Goal: Information Seeking & Learning: Learn about a topic

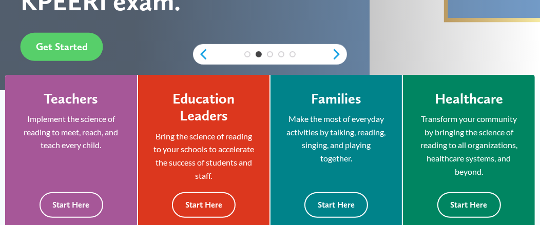
scroll to position [369, 0]
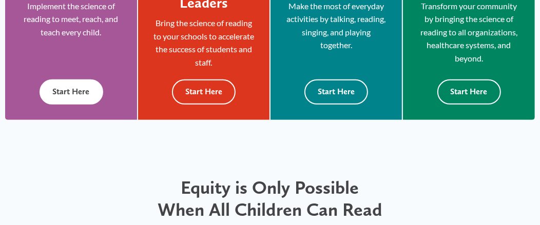
click at [79, 105] on button "Start Here" at bounding box center [71, 92] width 64 height 25
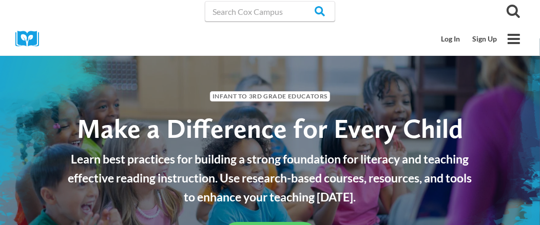
click at [0, 0] on link "Overview" at bounding box center [0, 0] width 0 height 0
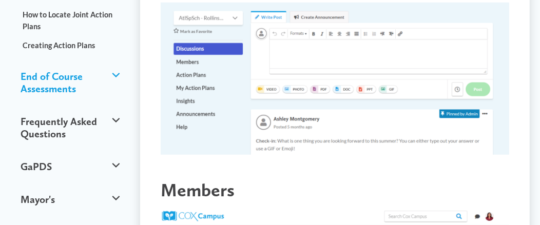
scroll to position [512, 0]
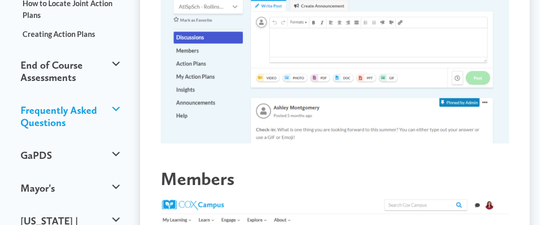
click at [116, 103] on button "Frequently Asked Questions" at bounding box center [69, 116] width 109 height 45
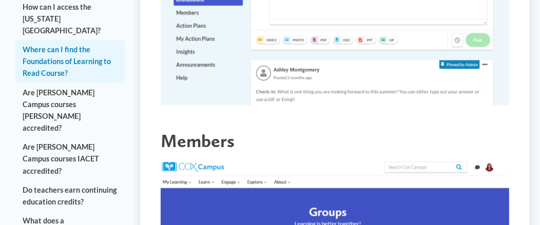
scroll to position [564, 0]
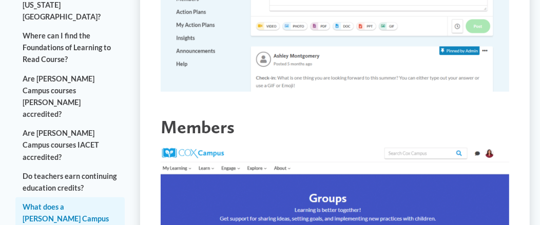
click at [76, 197] on link "What does a [PERSON_NAME] Campus membership get me?" at bounding box center [69, 218] width 109 height 43
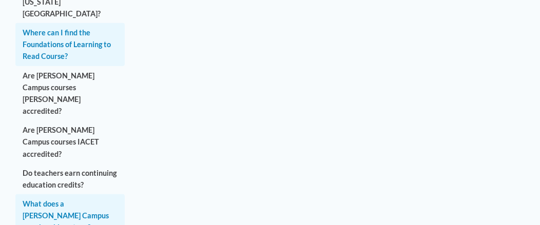
scroll to position [616, 0]
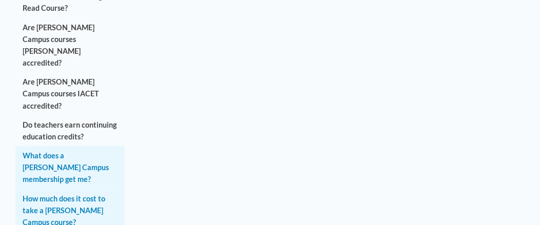
click at [75, 189] on link "How much does it cost to take a [PERSON_NAME] Campus course?" at bounding box center [69, 210] width 109 height 43
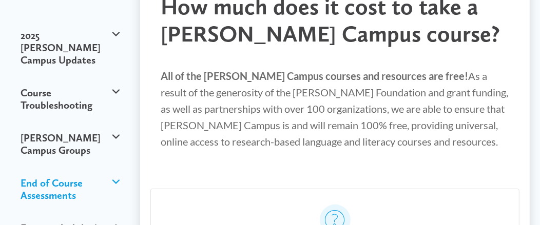
scroll to position [102, 0]
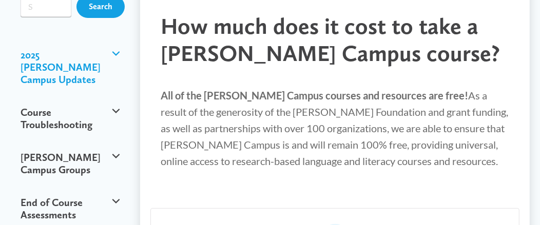
click at [119, 84] on button "2025 [PERSON_NAME] Campus Updates" at bounding box center [69, 66] width 109 height 57
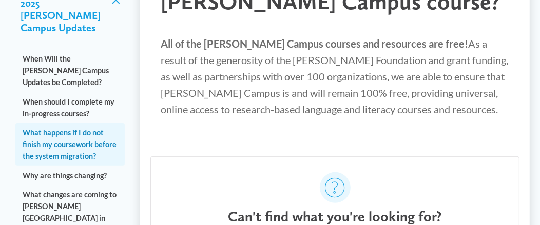
scroll to position [205, 0]
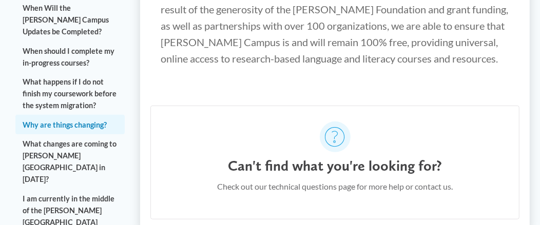
click at [94, 129] on link "Why are things changing?" at bounding box center [69, 124] width 109 height 19
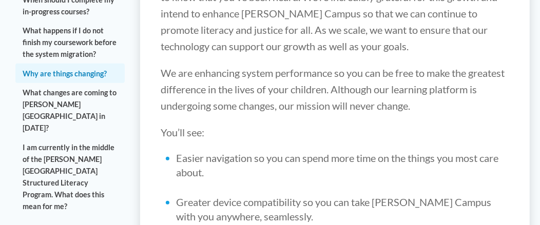
scroll to position [308, 0]
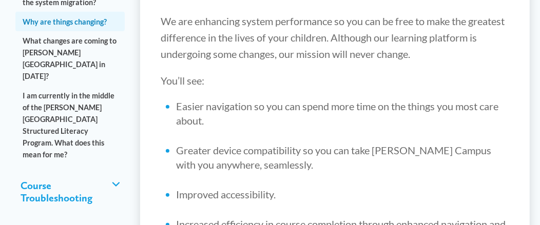
click at [118, 169] on button "Course Troubleshooting" at bounding box center [69, 191] width 109 height 45
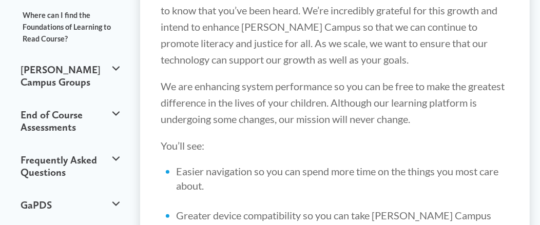
scroll to position [256, 0]
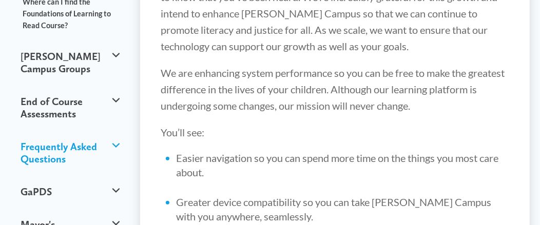
click at [55, 150] on button "Frequently Asked Questions" at bounding box center [69, 152] width 109 height 45
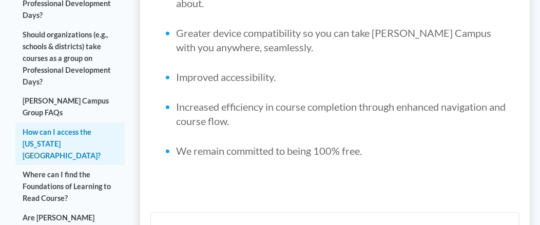
scroll to position [461, 0]
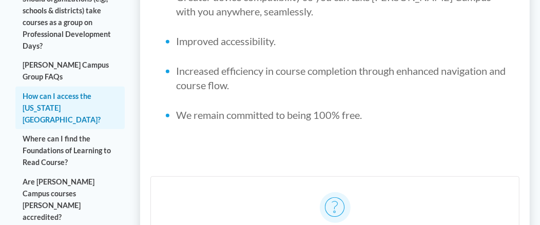
click at [43, 95] on link "How can I access the [US_STATE][GEOGRAPHIC_DATA]?" at bounding box center [69, 108] width 109 height 43
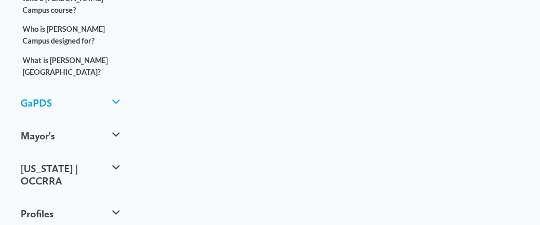
scroll to position [820, 0]
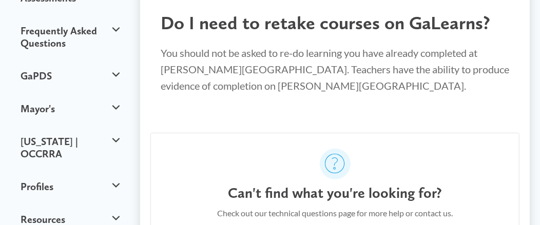
scroll to position [308, 0]
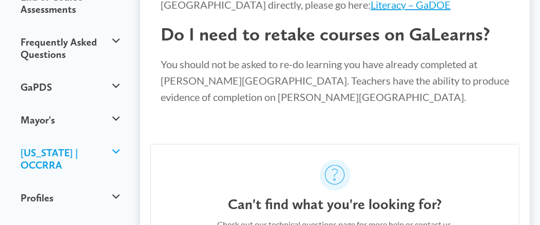
click at [115, 157] on button "Ohio | OCCRRA" at bounding box center [69, 158] width 109 height 45
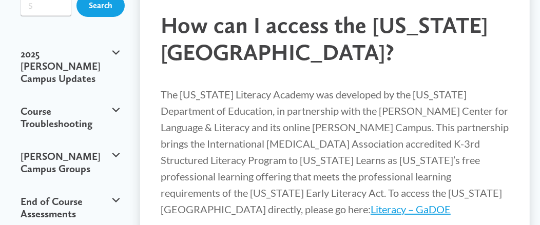
scroll to position [154, 0]
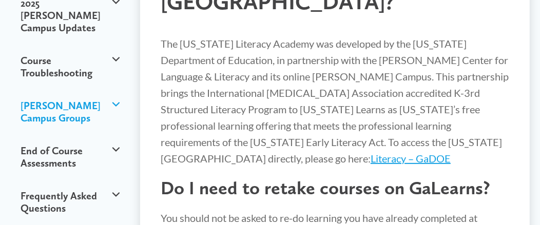
click at [120, 122] on button "Cox Campus Groups" at bounding box center [69, 111] width 109 height 45
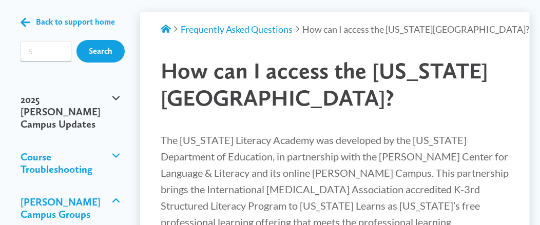
scroll to position [0, 0]
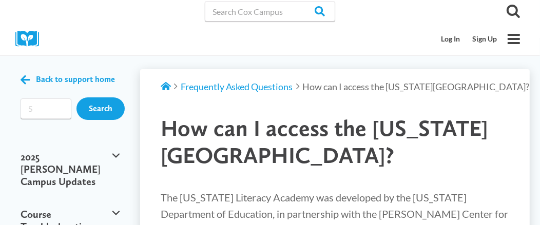
click at [0, 0] on link "Literacy & Justice for All Curriculum Resources" at bounding box center [0, 0] width 0 height 0
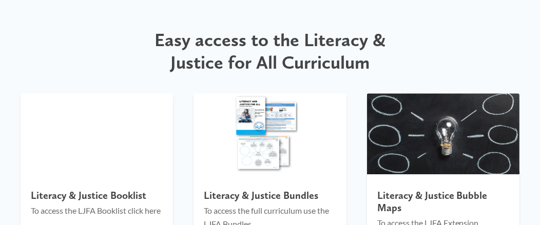
scroll to position [1189, 0]
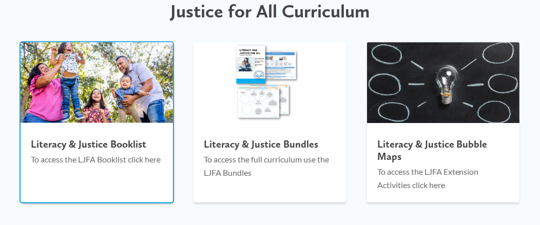
click at [88, 159] on p "To access the LJFA Booklist click here" at bounding box center [97, 159] width 132 height 13
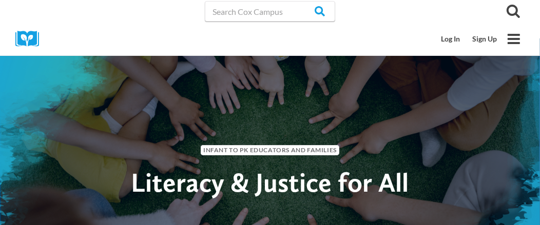
click at [0, 0] on link "Overview" at bounding box center [0, 0] width 0 height 0
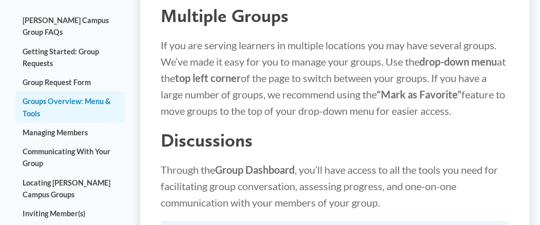
scroll to position [256, 0]
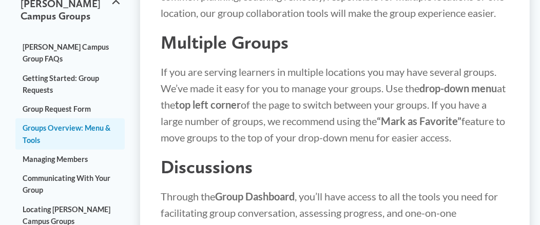
click at [0, 0] on span "Resources Expand" at bounding box center [0, 0] width 0 height 0
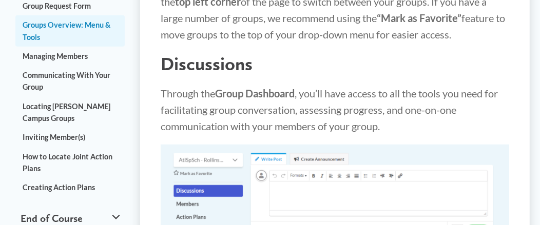
scroll to position [256, 0]
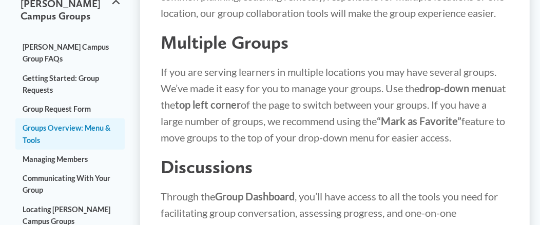
click at [0, 0] on link "Social Emotional Health" at bounding box center [0, 0] width 0 height 0
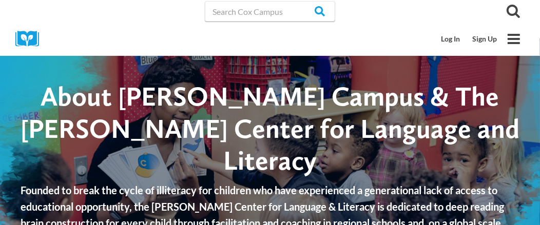
click at [0, 0] on link "Blog" at bounding box center [0, 0] width 0 height 0
click at [0, 0] on link "Sign Up" at bounding box center [0, 0] width 0 height 0
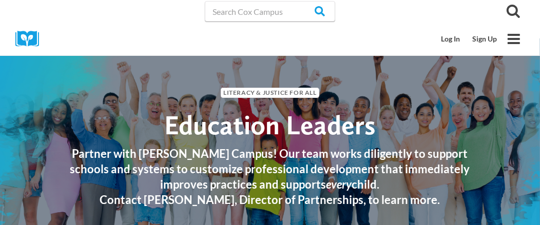
click at [0, 0] on link "Resource Library" at bounding box center [0, 0] width 0 height 0
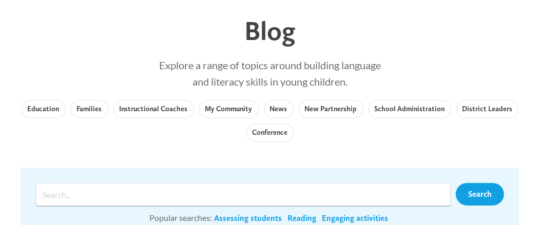
scroll to position [51, 0]
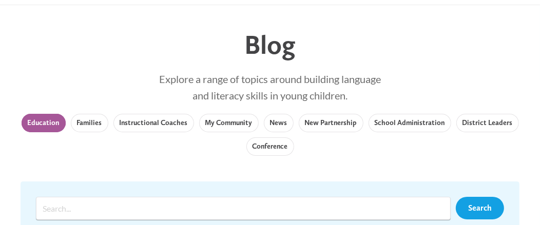
click at [48, 132] on link "Education" at bounding box center [44, 123] width 44 height 18
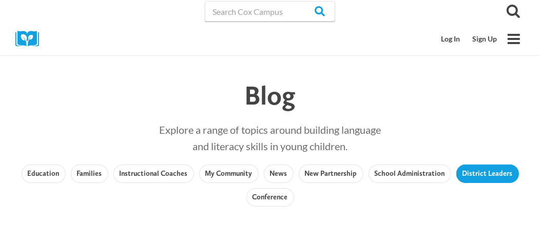
click at [479, 183] on link "District Leaders" at bounding box center [487, 174] width 63 height 18
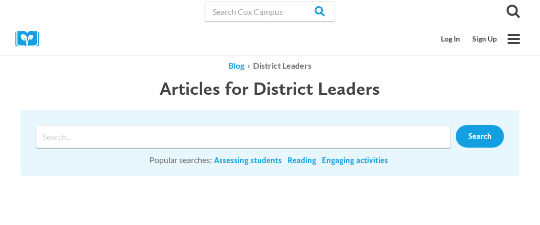
click at [0, 0] on link "Literacy & Justice for All Curriculum Resources" at bounding box center [0, 0] width 0 height 0
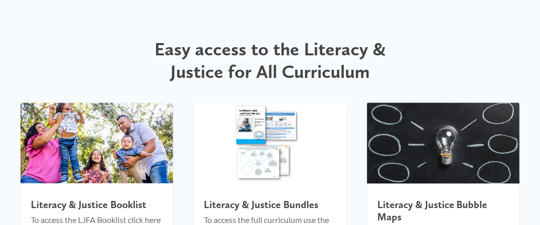
scroll to position [1180, 0]
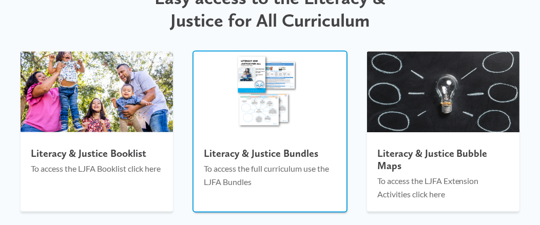
click at [262, 154] on h4 "Literacy & Justice Bundles" at bounding box center [270, 154] width 132 height 12
